Goal: Task Accomplishment & Management: Use online tool/utility

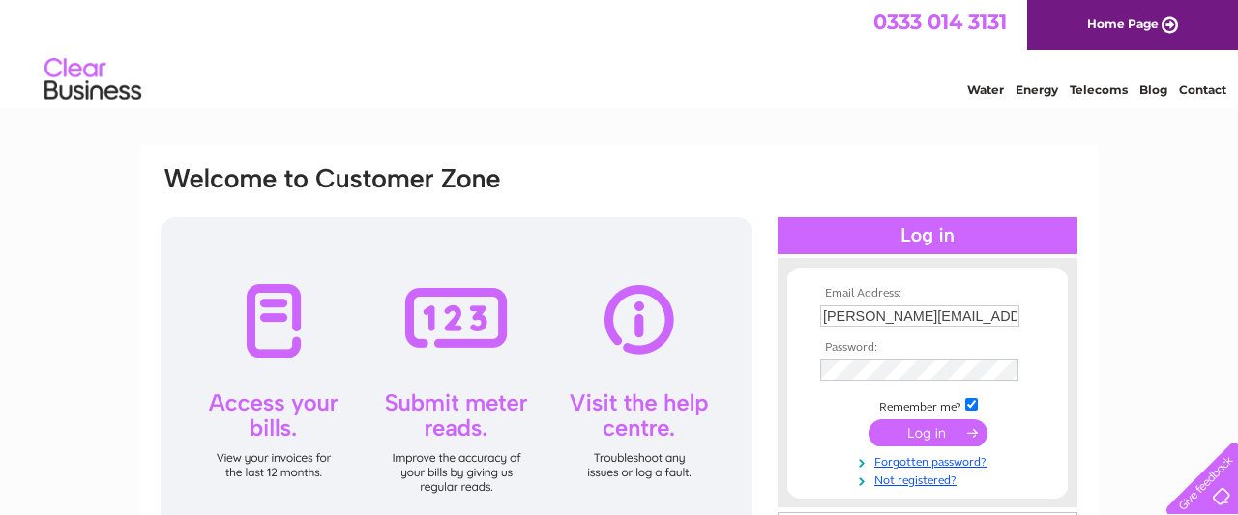
click at [918, 435] on input "submit" at bounding box center [927, 433] width 119 height 27
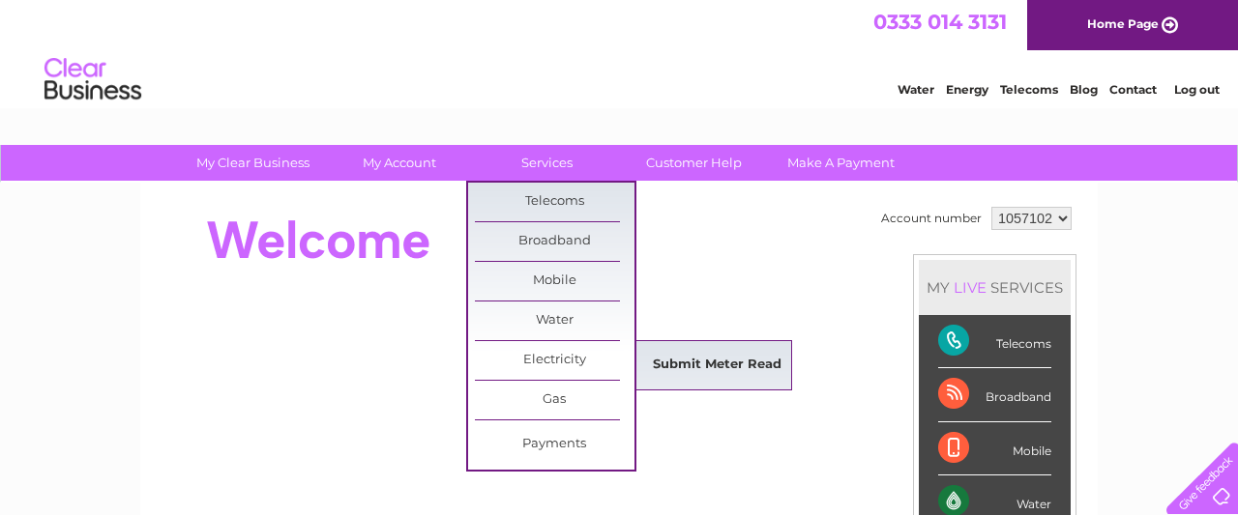
click at [718, 357] on link "Submit Meter Read" at bounding box center [717, 365] width 160 height 39
